Goal: Task Accomplishment & Management: Use online tool/utility

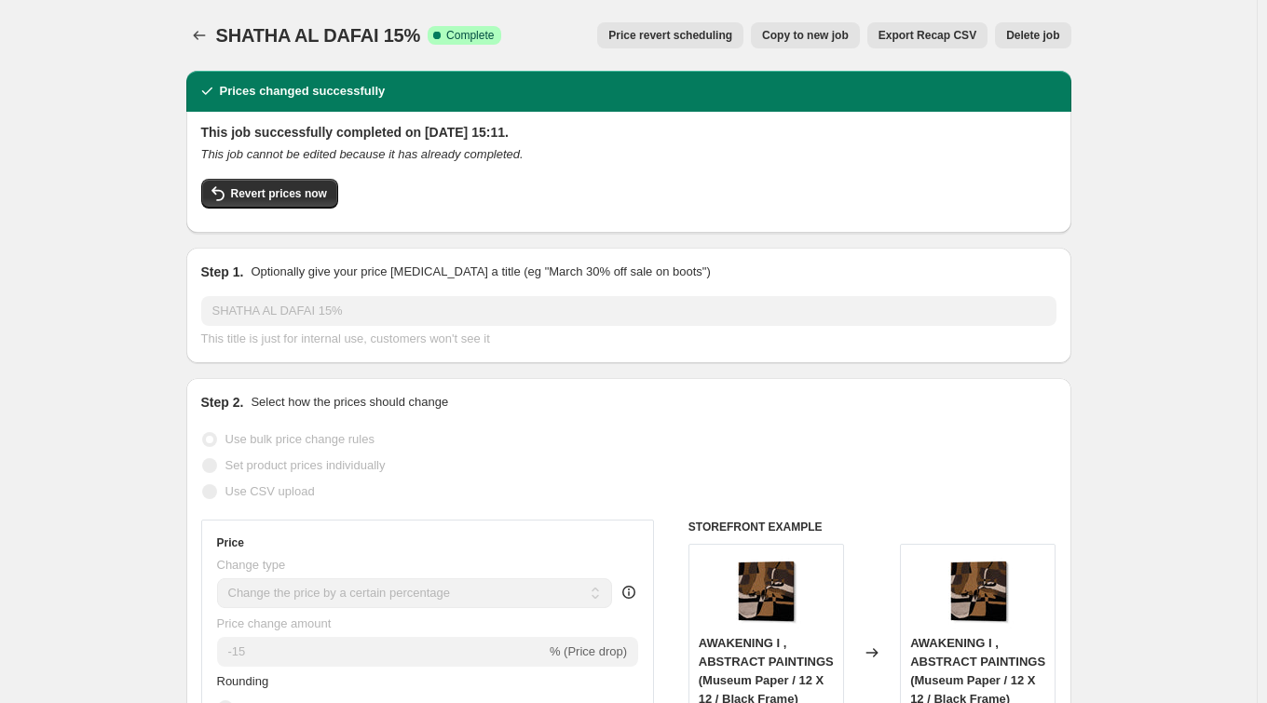
select select "percentage"
select select "collection"
click at [209, 25] on button "Price change jobs" at bounding box center [199, 35] width 26 height 26
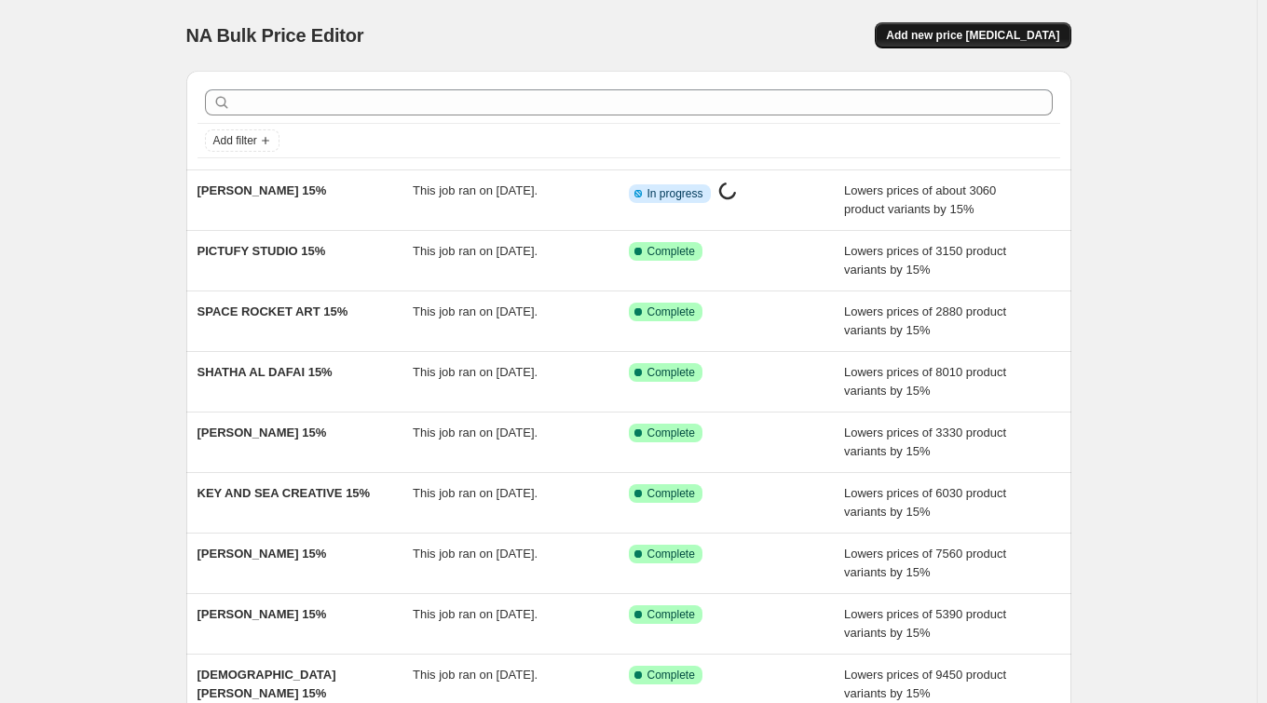
click at [969, 31] on span "Add new price [MEDICAL_DATA]" at bounding box center [972, 35] width 173 height 15
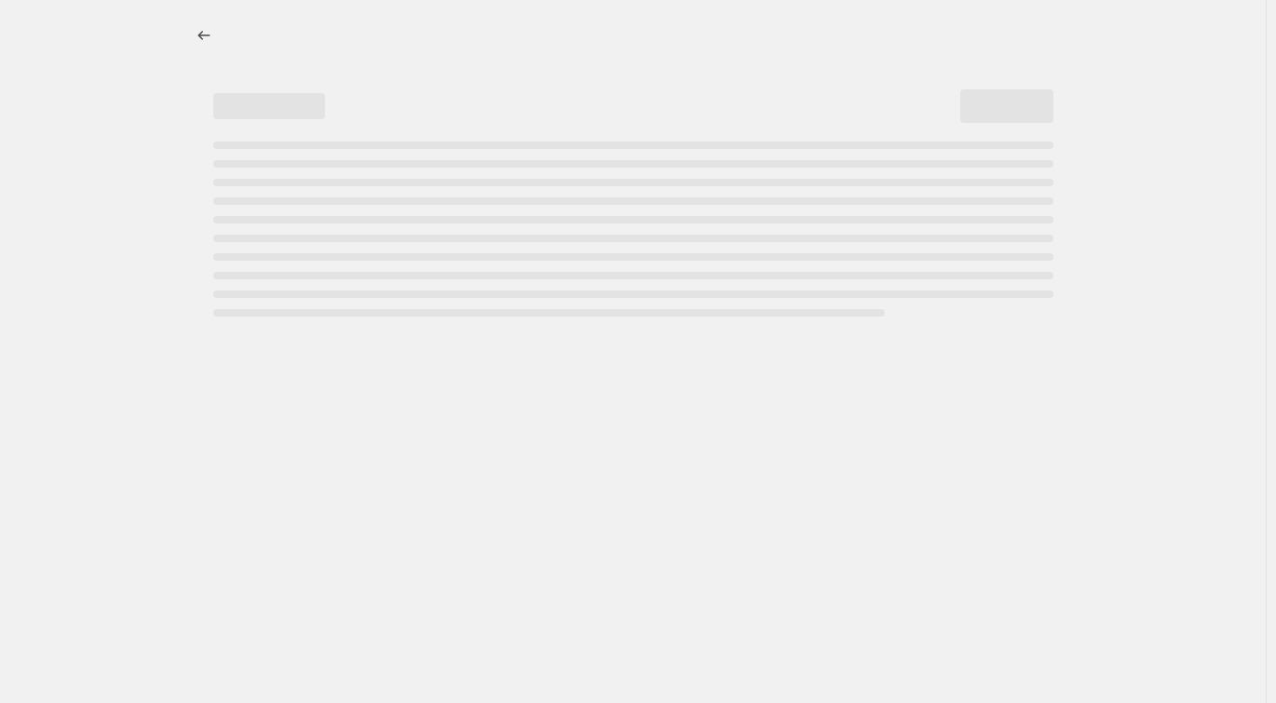
select select "percentage"
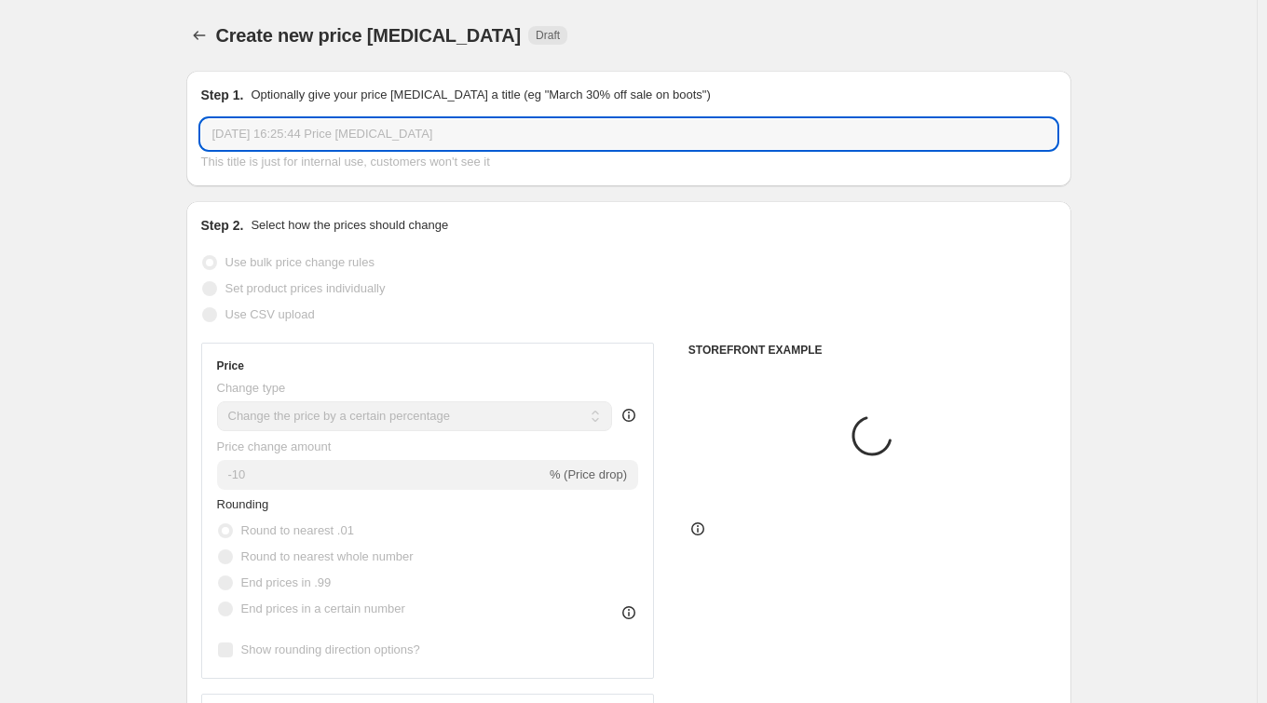
click at [342, 126] on input "[DATE] 16:25:44 Price [MEDICAL_DATA]" at bounding box center [628, 134] width 855 height 30
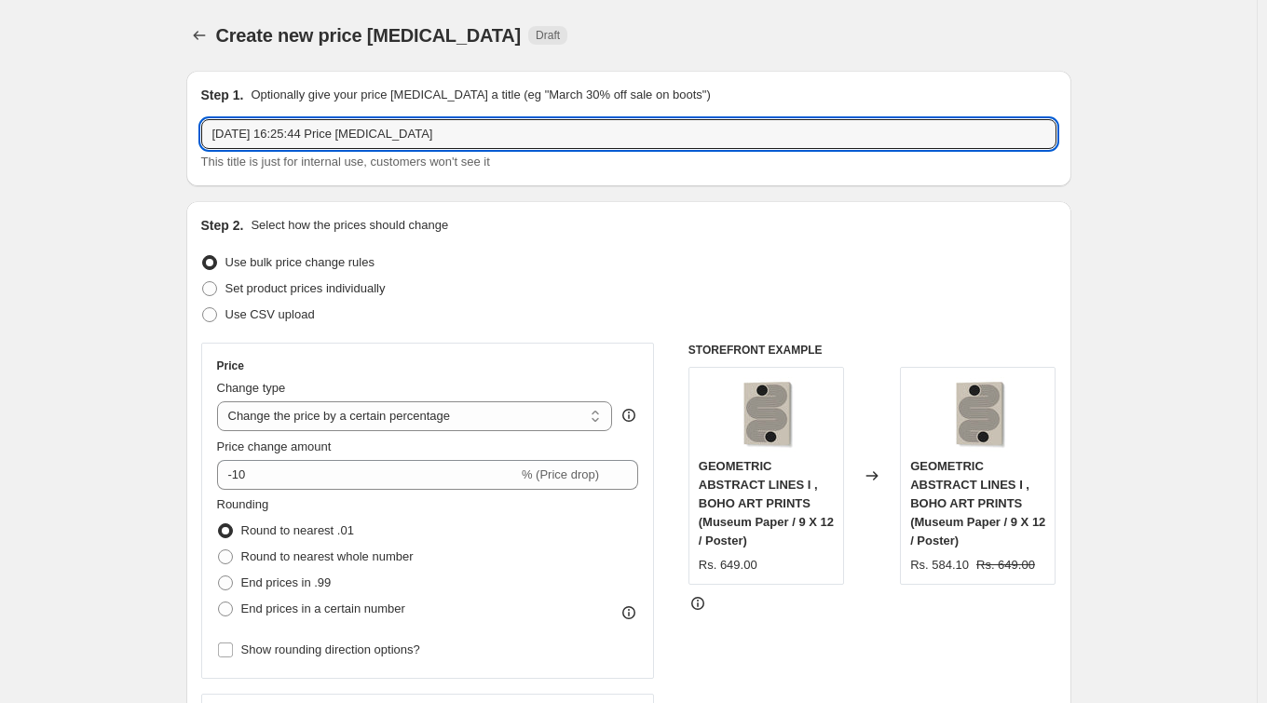
drag, startPoint x: 498, startPoint y: 133, endPoint x: 91, endPoint y: 86, distance: 409.8
paste input "15% DONE"
paste input "[PERSON_NAME]"
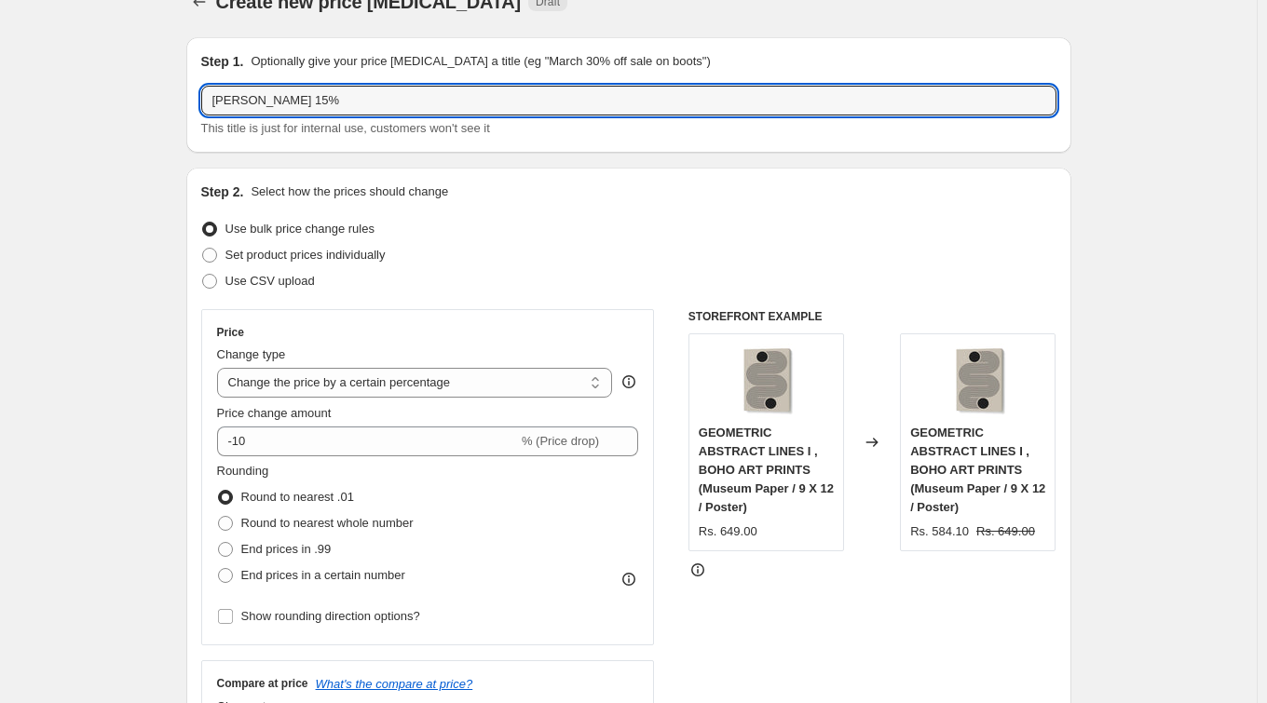
scroll to position [124, 0]
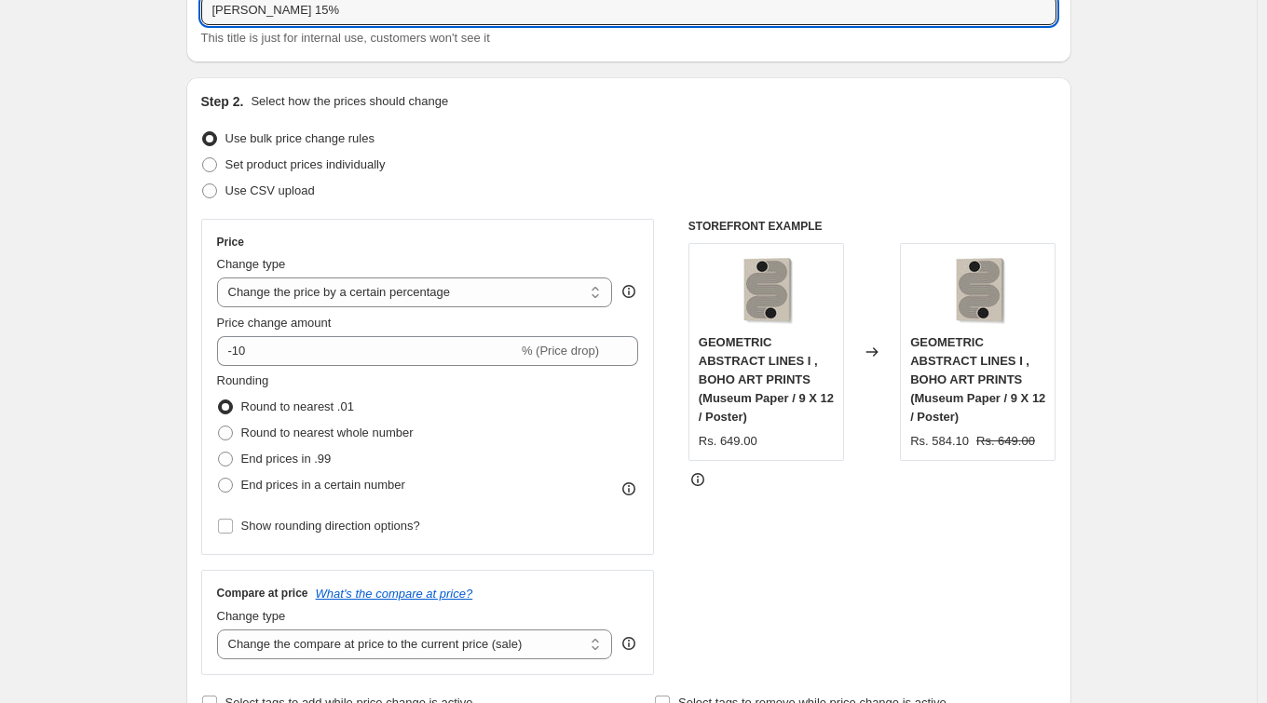
type input "[PERSON_NAME] 15%"
click at [313, 333] on div "Price change amount -10 % (Price drop)" at bounding box center [428, 340] width 422 height 52
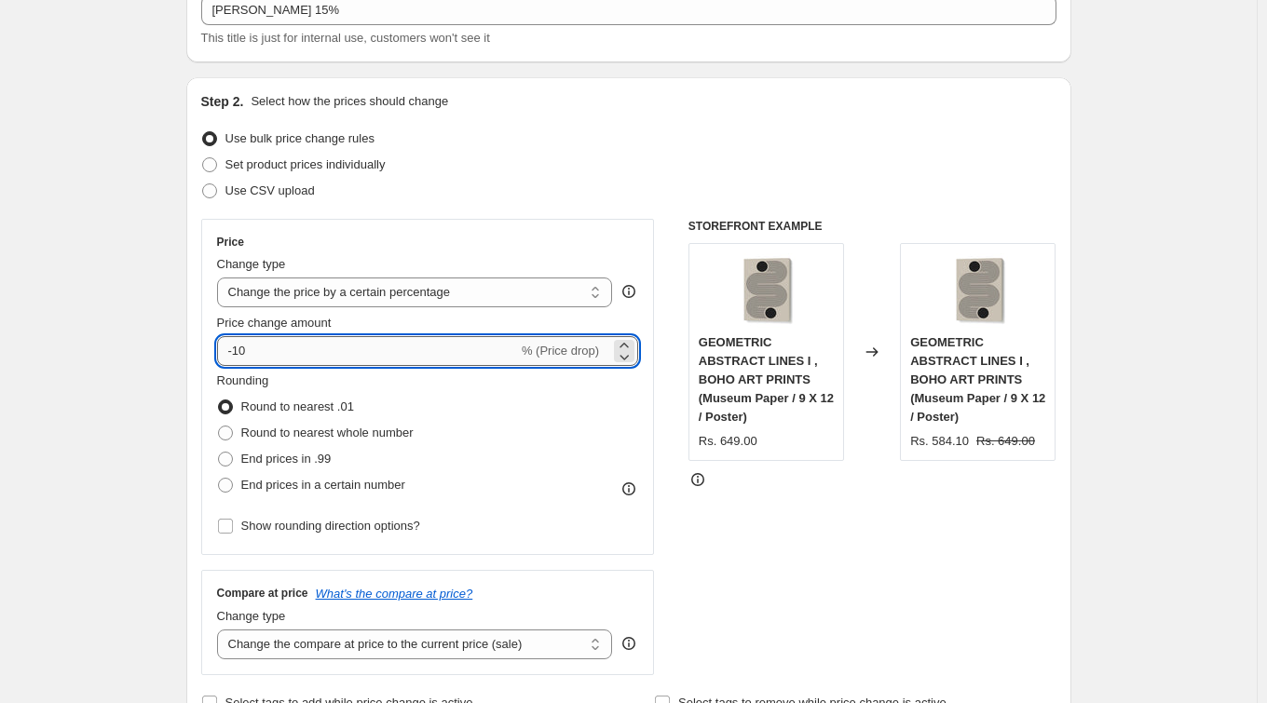
click at [310, 352] on input "-10" at bounding box center [367, 351] width 301 height 30
type input "-15"
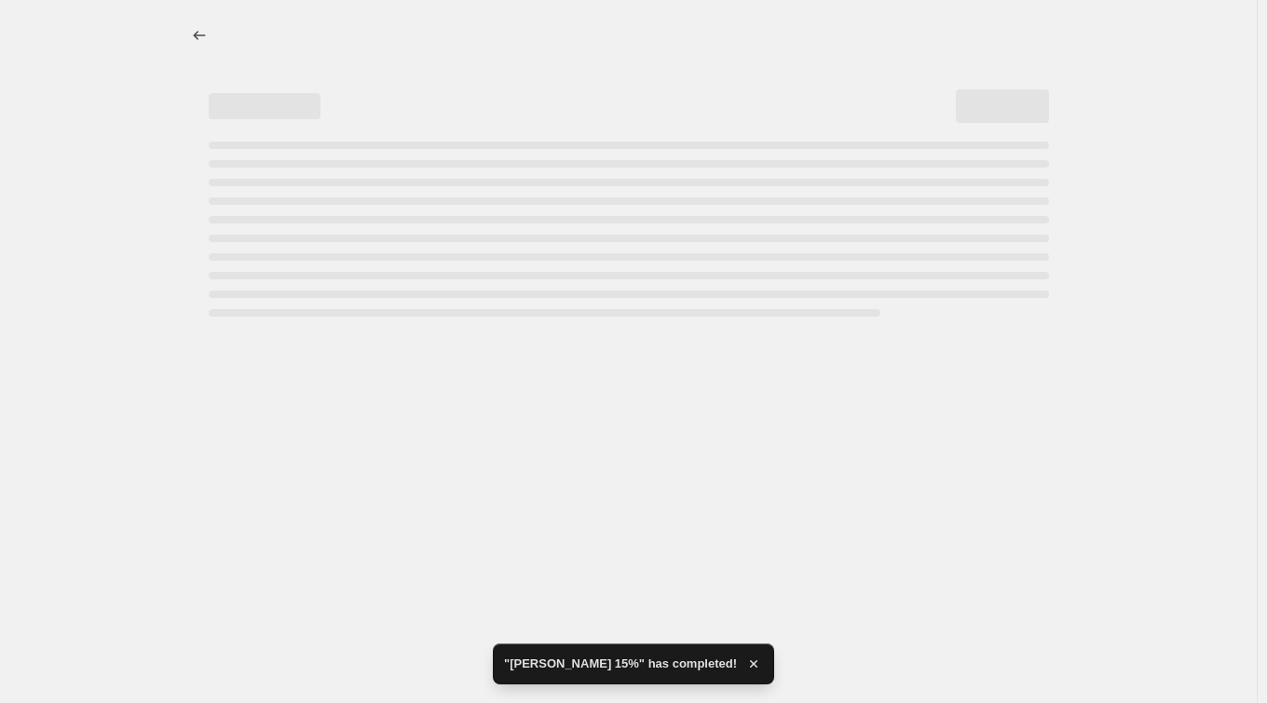
select select "percentage"
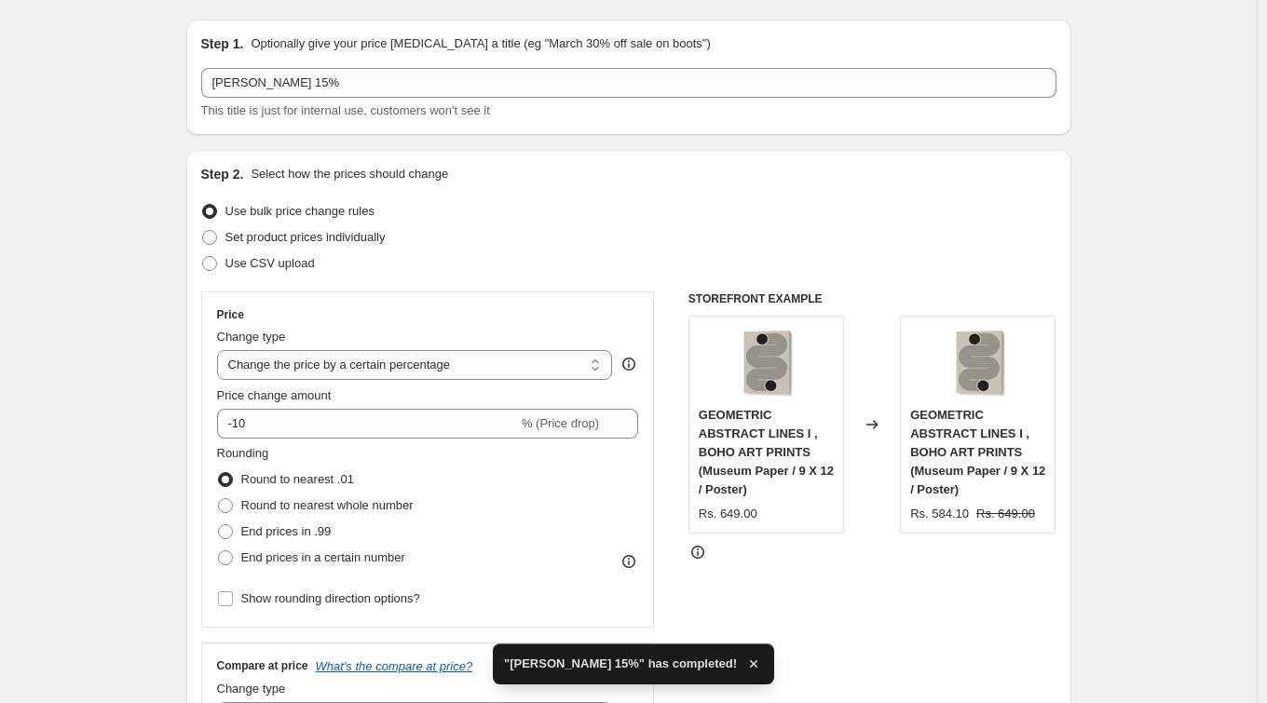
scroll to position [156, 0]
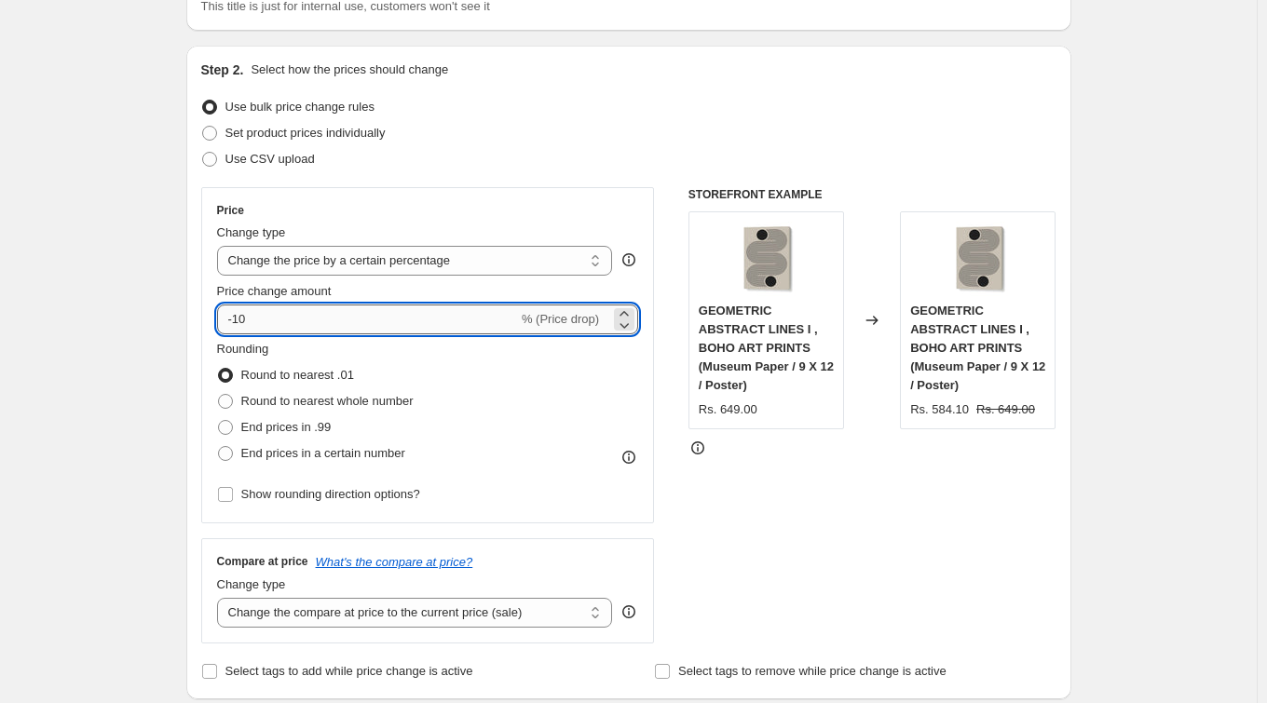
click at [293, 319] on input "-10" at bounding box center [367, 320] width 301 height 30
type input "-15"
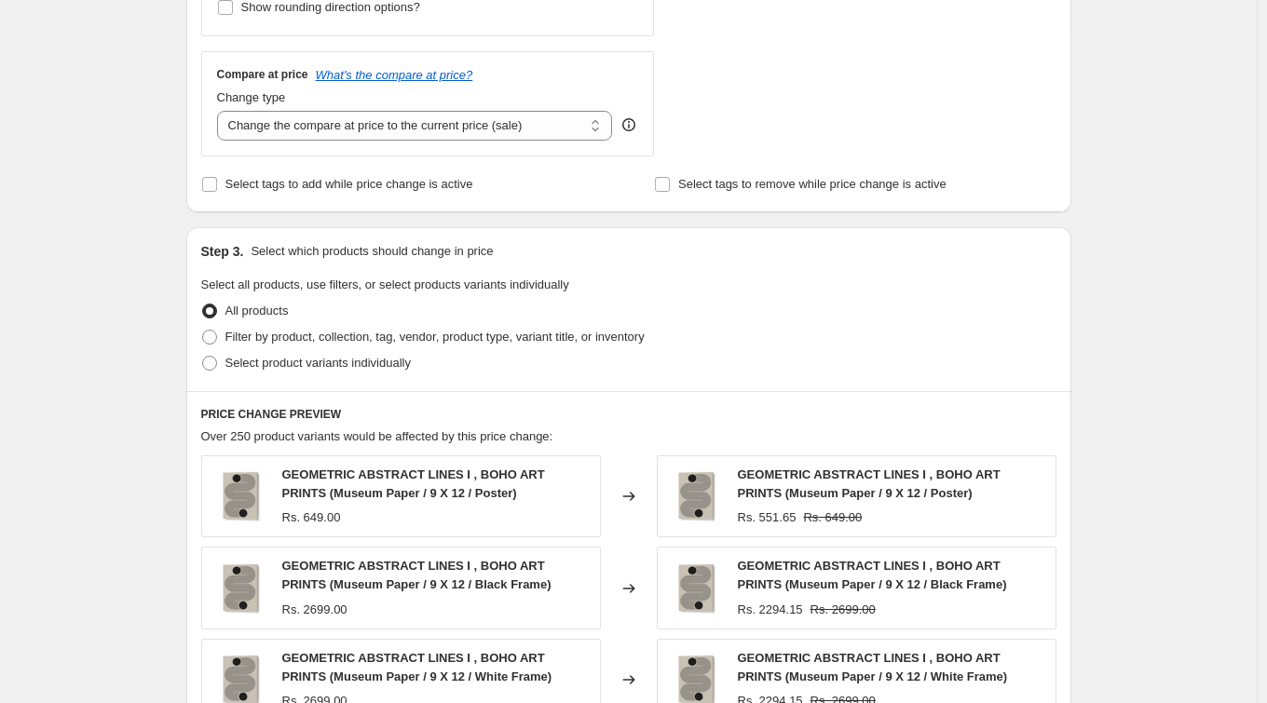
scroll to position [763, 0]
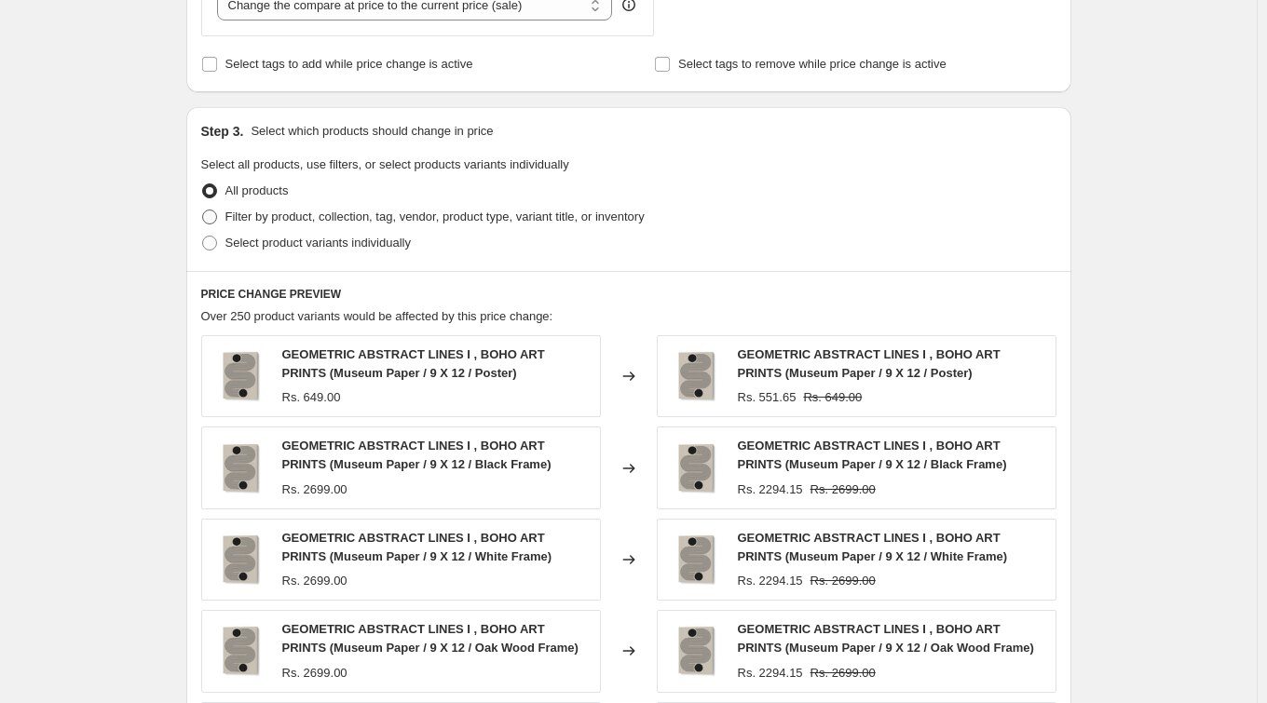
click at [333, 213] on span "Filter by product, collection, tag, vendor, product type, variant title, or inv…" at bounding box center [434, 217] width 419 height 14
click at [203, 211] on input "Filter by product, collection, tag, vendor, product type, variant title, or inv…" at bounding box center [202, 210] width 1 height 1
radio input "true"
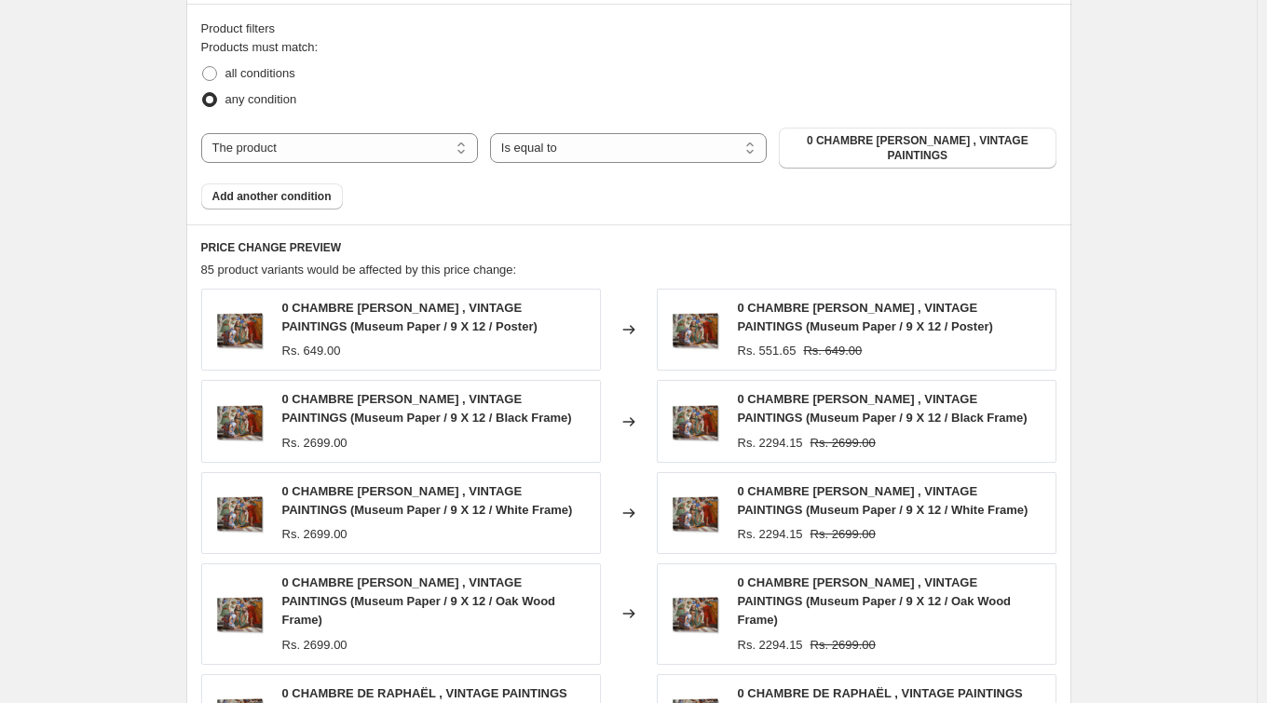
scroll to position [946, 0]
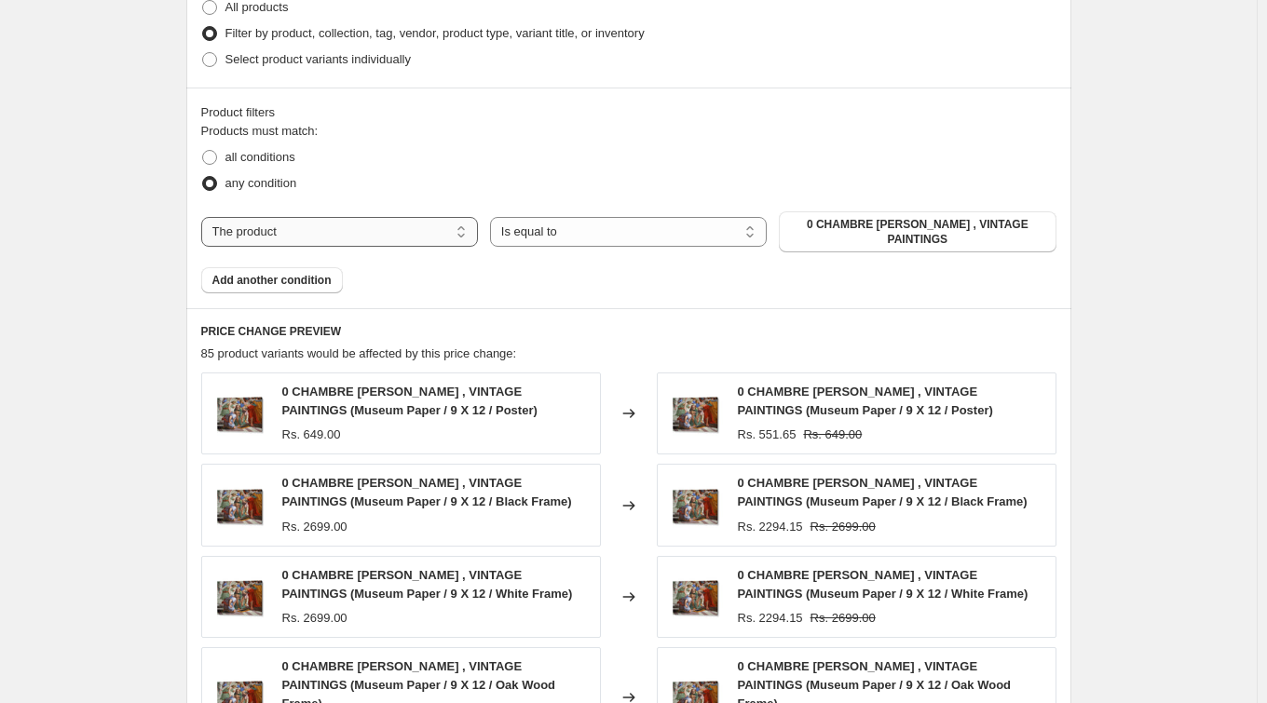
click at [397, 237] on select "The product The product's collection The product's tag The product's vendor The…" at bounding box center [339, 232] width 277 height 30
select select "collection"
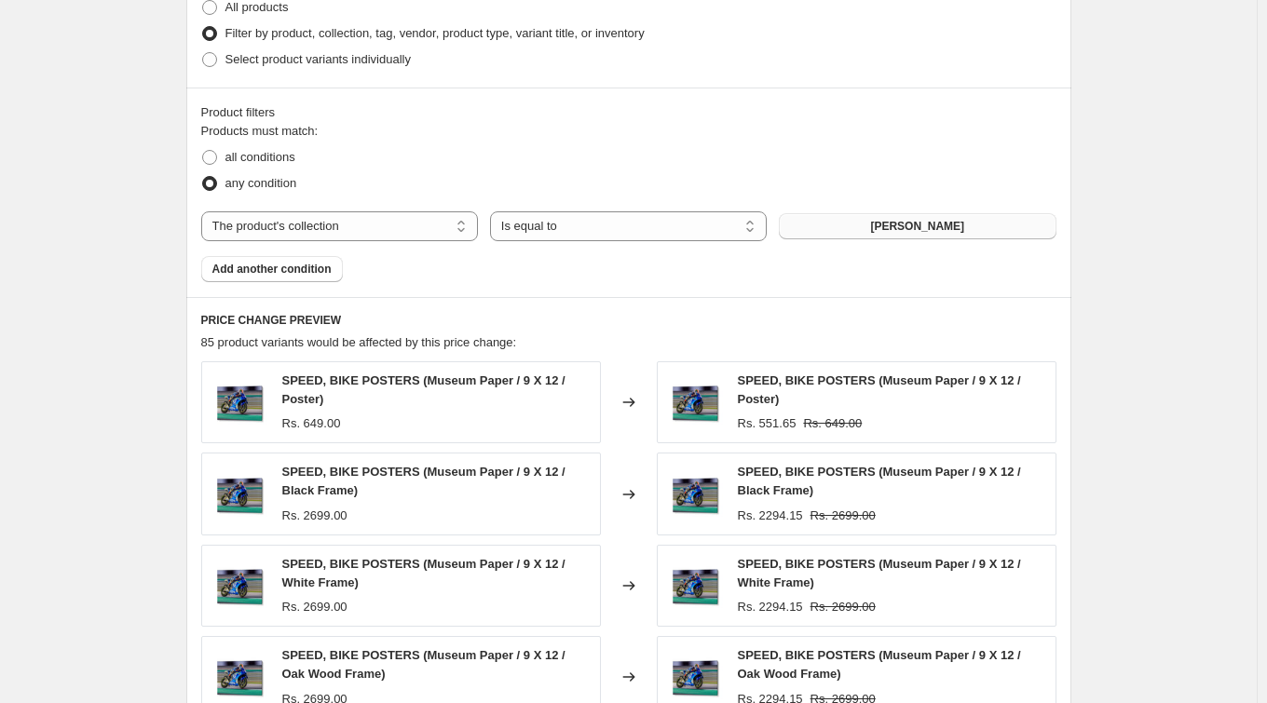
click at [951, 225] on span "[PERSON_NAME]" at bounding box center [917, 226] width 94 height 15
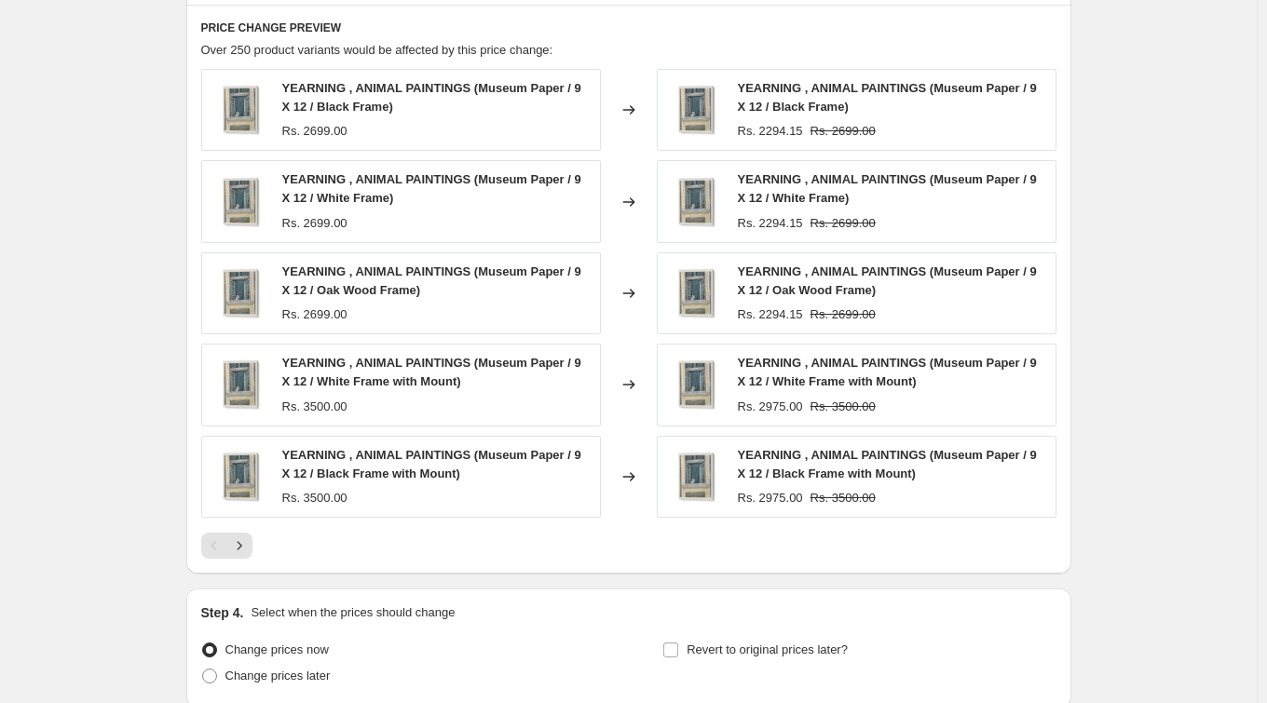
scroll to position [1395, 0]
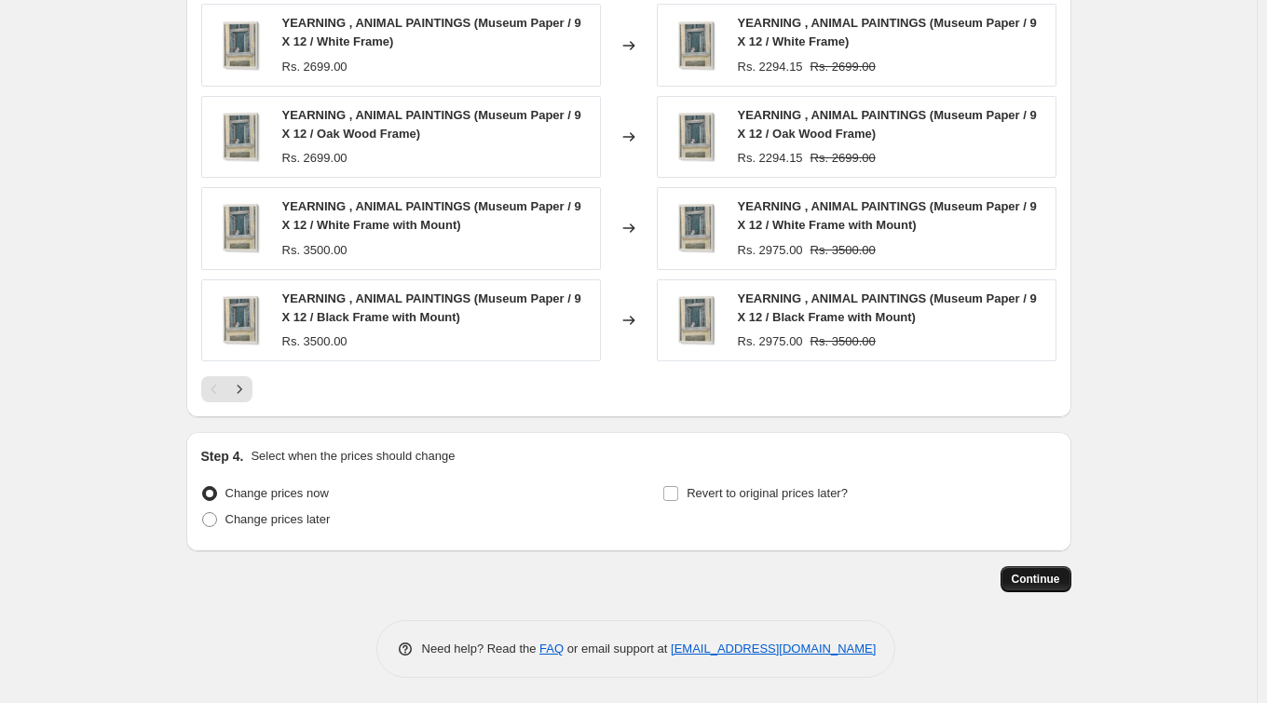
click at [1049, 583] on span "Continue" at bounding box center [1036, 579] width 48 height 15
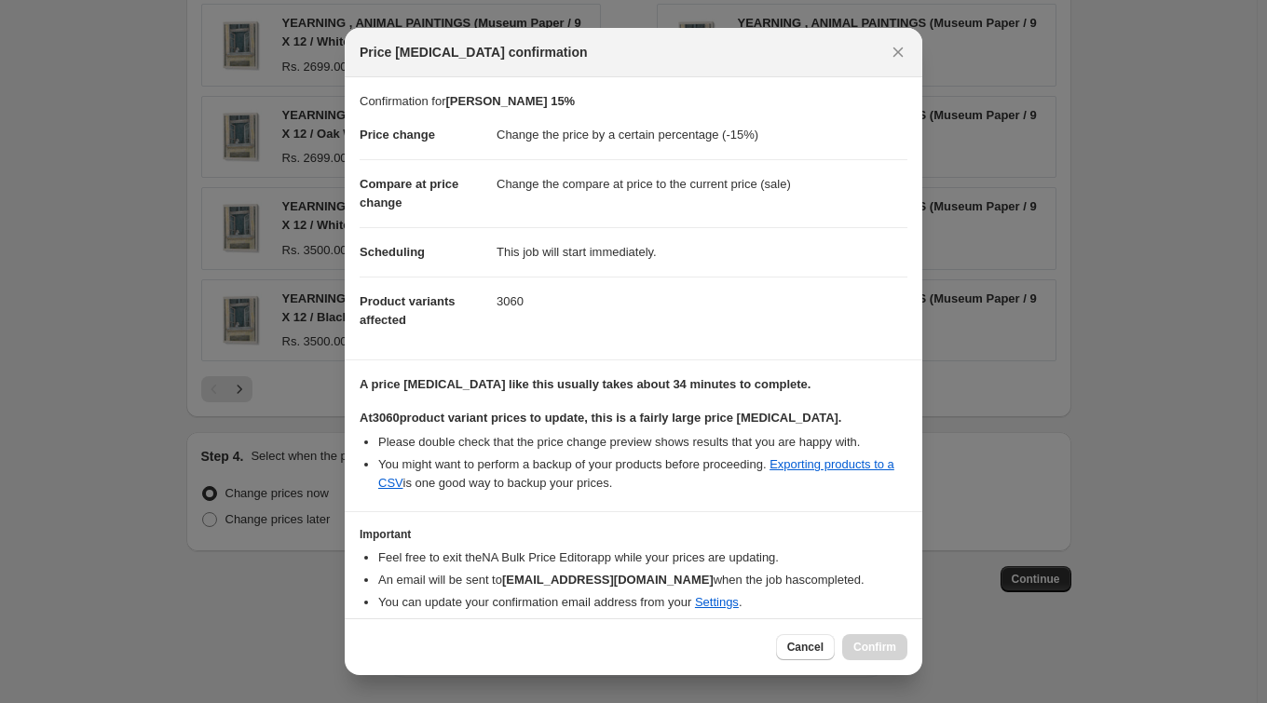
scroll to position [86, 0]
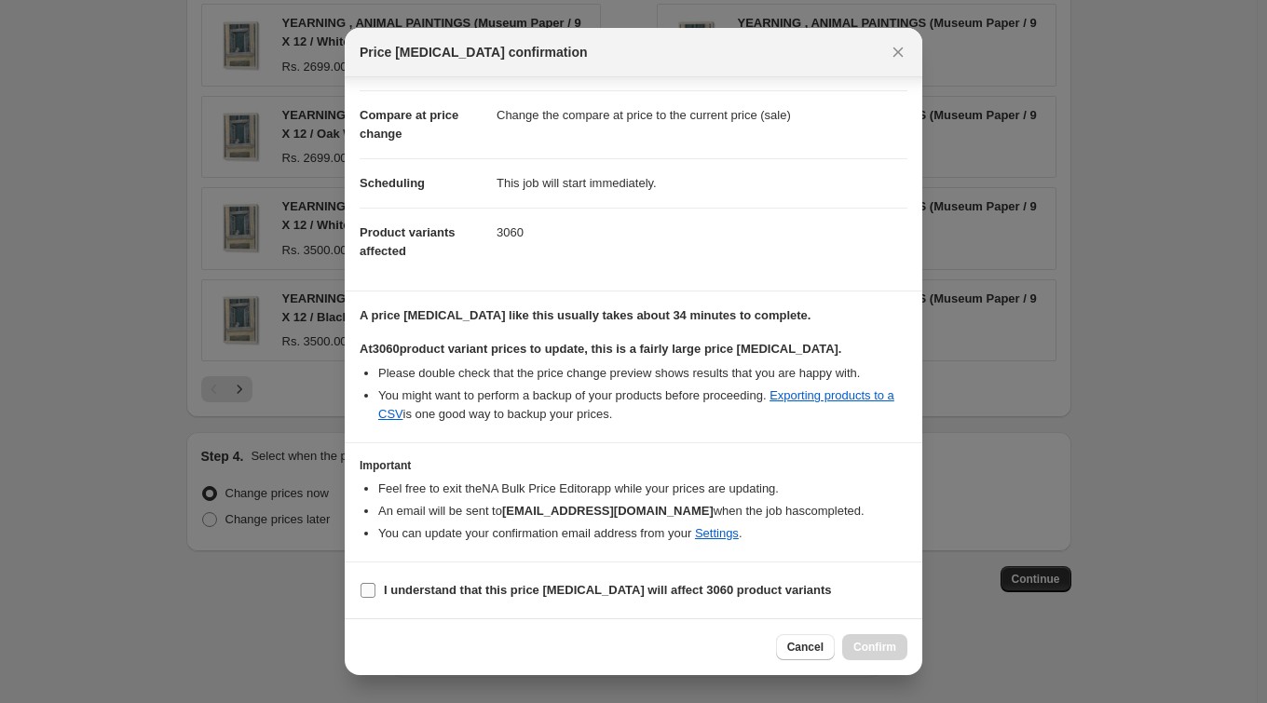
click at [704, 584] on b "I understand that this price [MEDICAL_DATA] will affect 3060 product variants" at bounding box center [608, 590] width 448 height 14
click at [375, 584] on input "I understand that this price [MEDICAL_DATA] will affect 3060 product variants" at bounding box center [367, 590] width 15 height 15
checkbox input "true"
click at [860, 643] on span "Confirm" at bounding box center [874, 647] width 43 height 15
